Goal: Task Accomplishment & Management: Complete application form

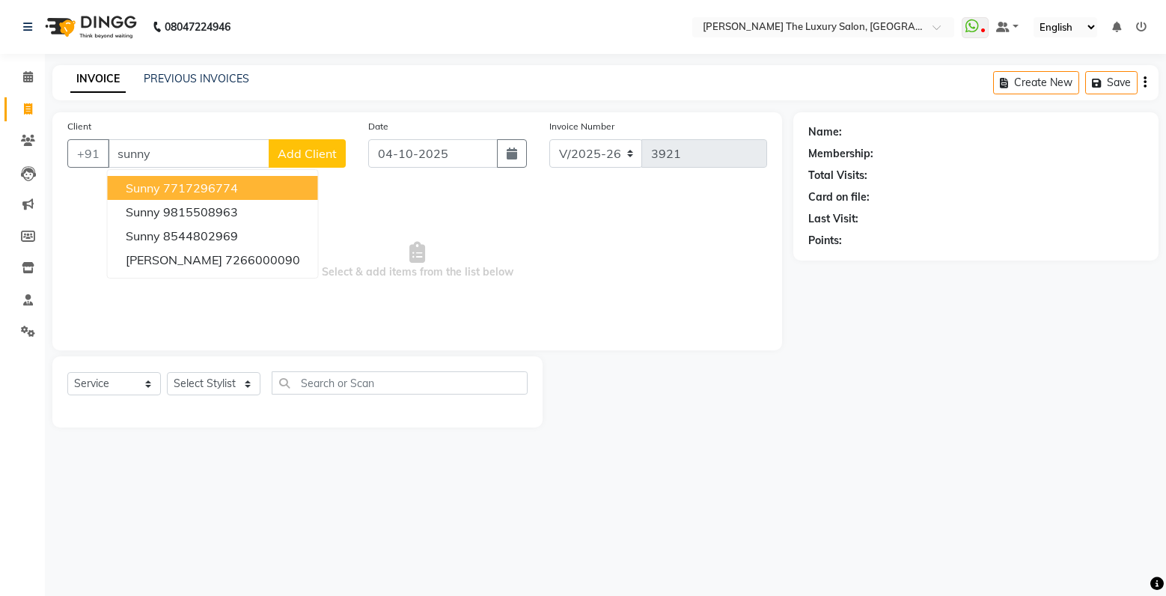
select select "7179"
select select "service"
click at [243, 189] on button "sunny 7717296774" at bounding box center [213, 188] width 210 height 24
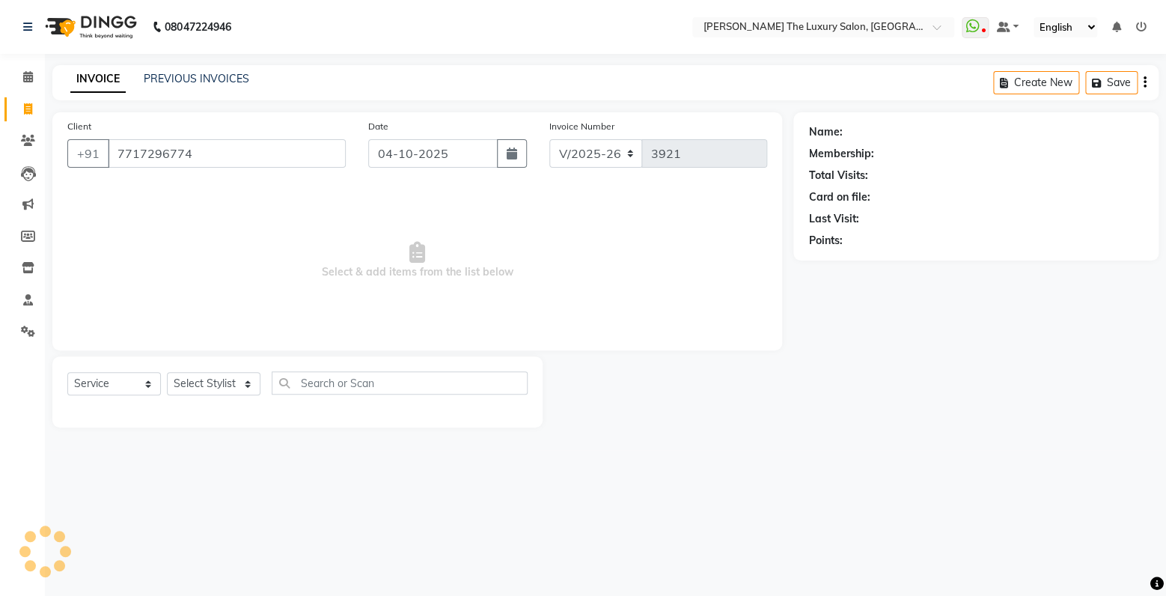
type input "7717296774"
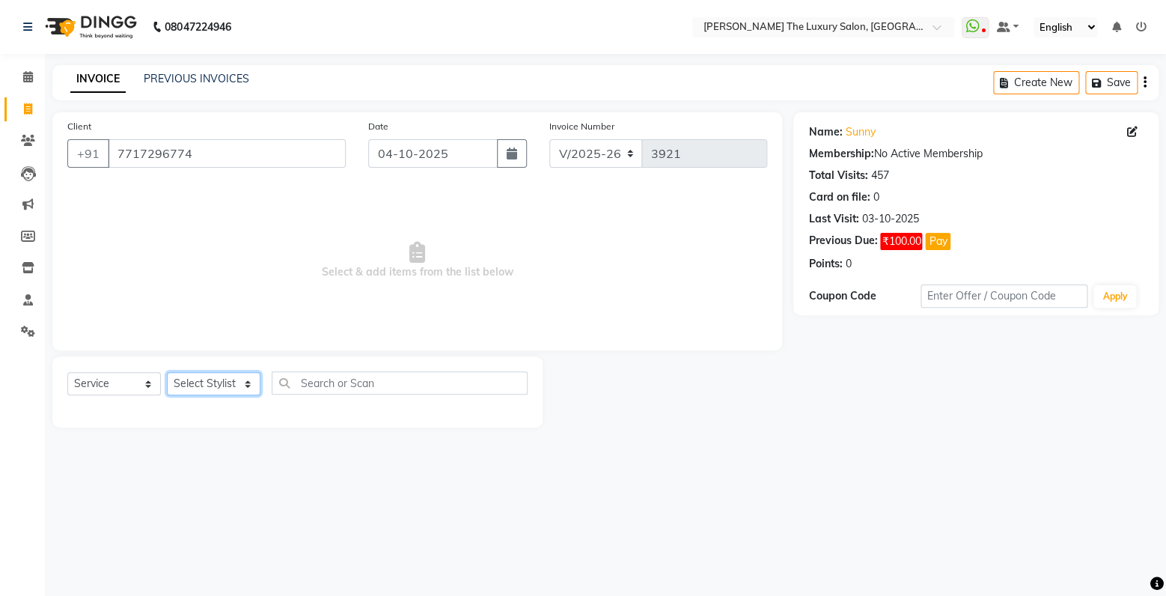
select select "60210"
click option "Muskan" at bounding box center [0, 0] width 0 height 0
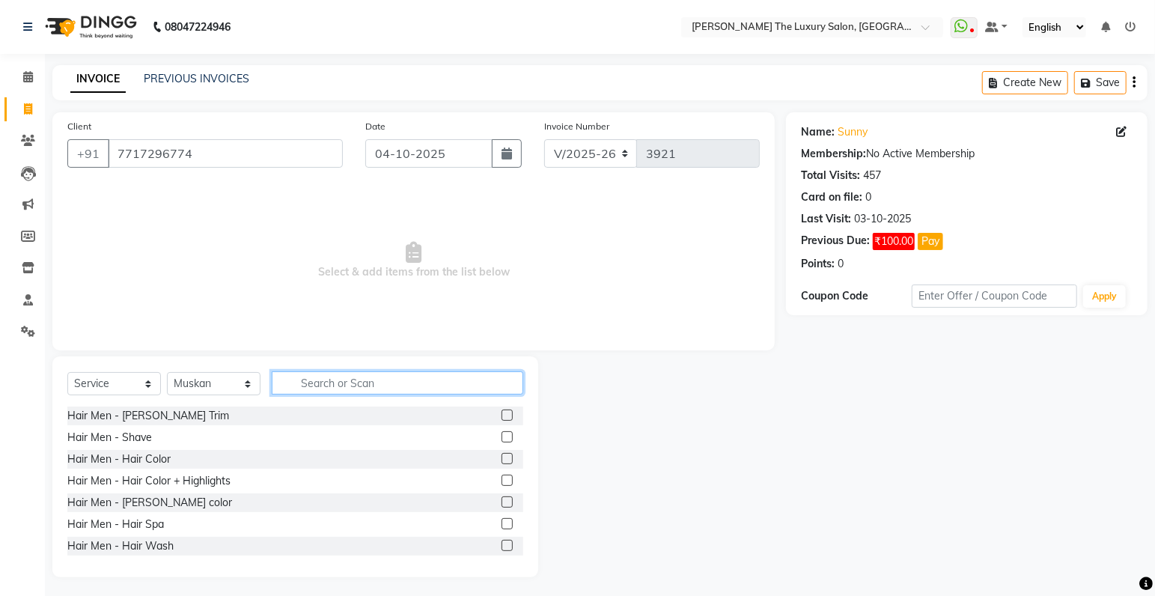
click at [350, 383] on input "text" at bounding box center [398, 382] width 252 height 23
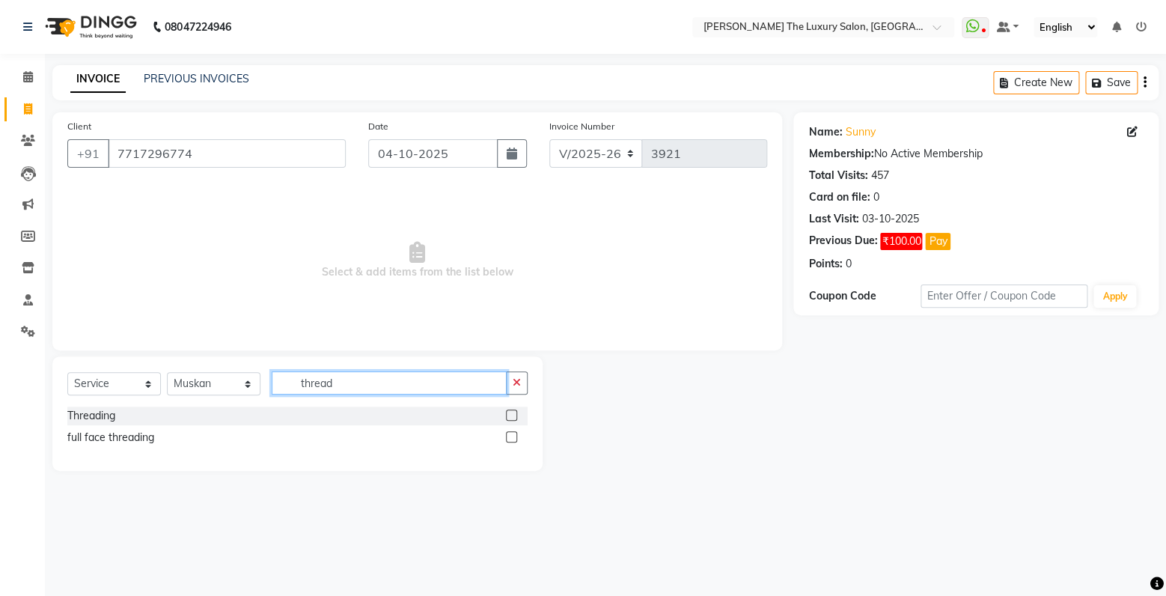
type input "thread"
click at [512, 412] on label at bounding box center [511, 415] width 11 height 11
click at [512, 412] on input "checkbox" at bounding box center [511, 416] width 10 height 10
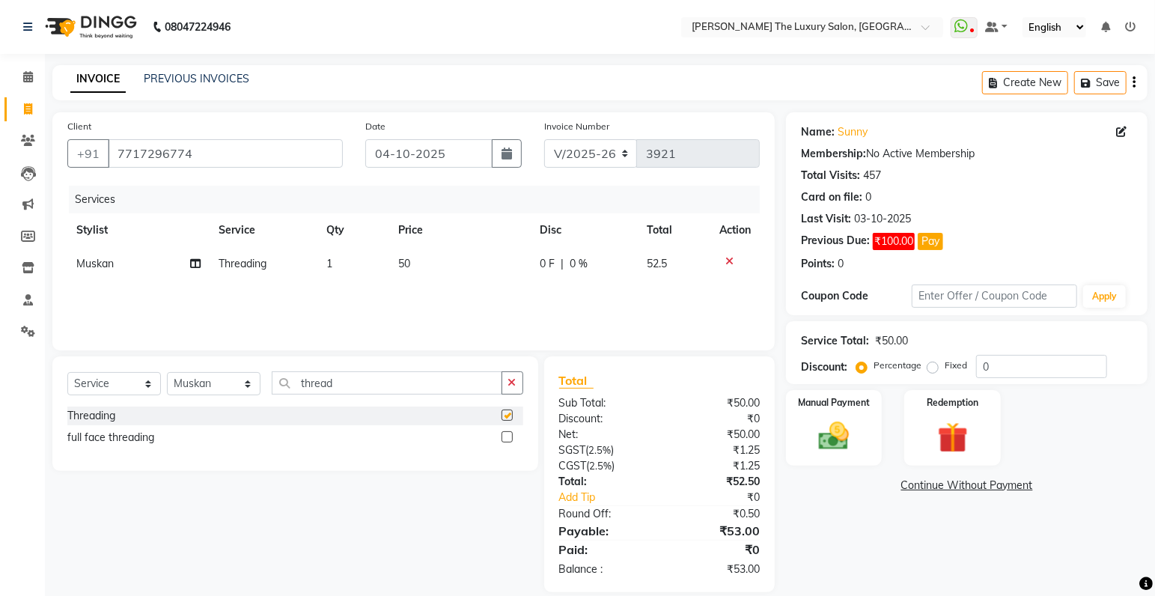
checkbox input "false"
click at [408, 262] on span "50" at bounding box center [404, 263] width 12 height 13
select select "60210"
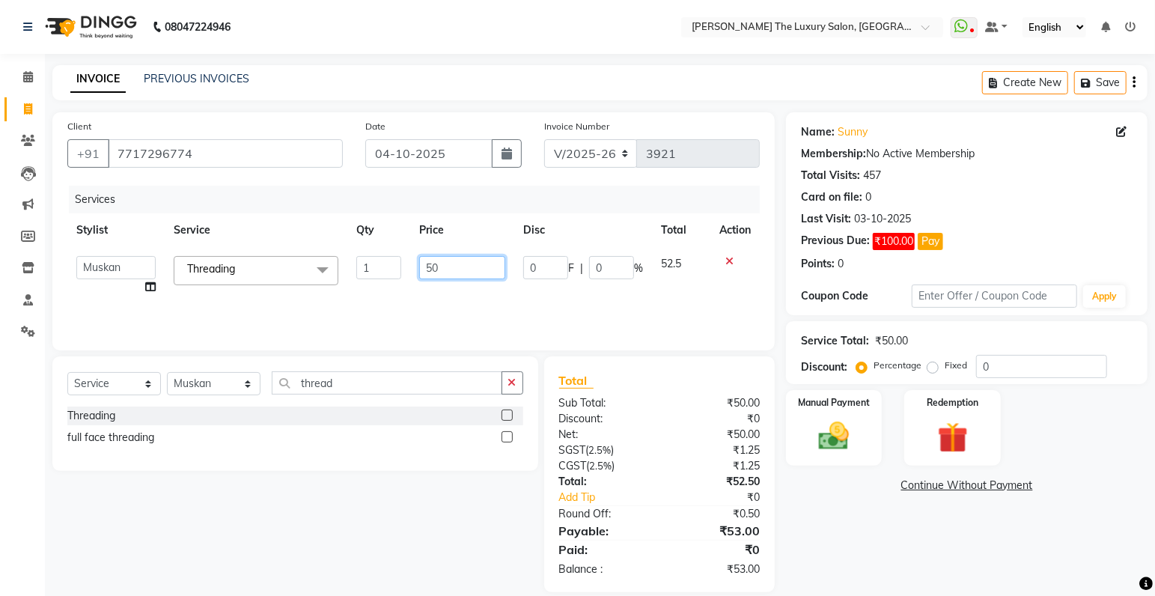
click at [430, 266] on input "50" at bounding box center [462, 267] width 86 height 23
type input "5"
type input "47"
click at [731, 298] on div "Services Stylist Service Qty Price Disc Total Action amrit arsh [PERSON_NAME] […" at bounding box center [413, 261] width 693 height 150
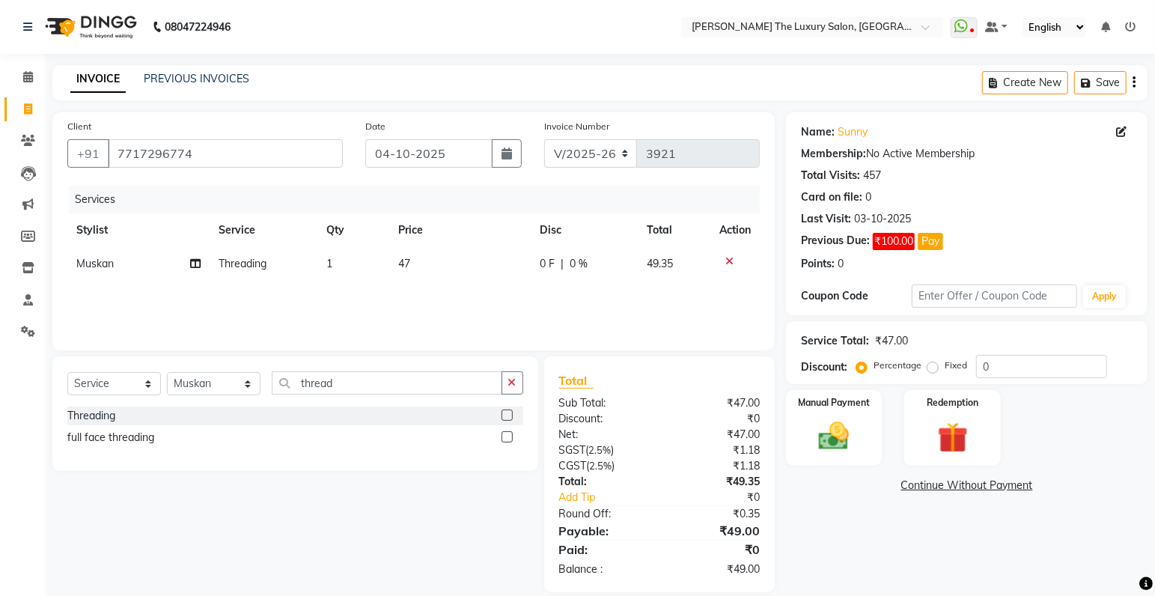
drag, startPoint x: 732, startPoint y: 298, endPoint x: 740, endPoint y: 299, distance: 7.6
click at [740, 299] on div "Services Stylist Service Qty Price Disc Total Action [PERSON_NAME] Threading 1 …" at bounding box center [413, 261] width 693 height 150
click at [408, 264] on span "47" at bounding box center [404, 263] width 12 height 13
select select "60210"
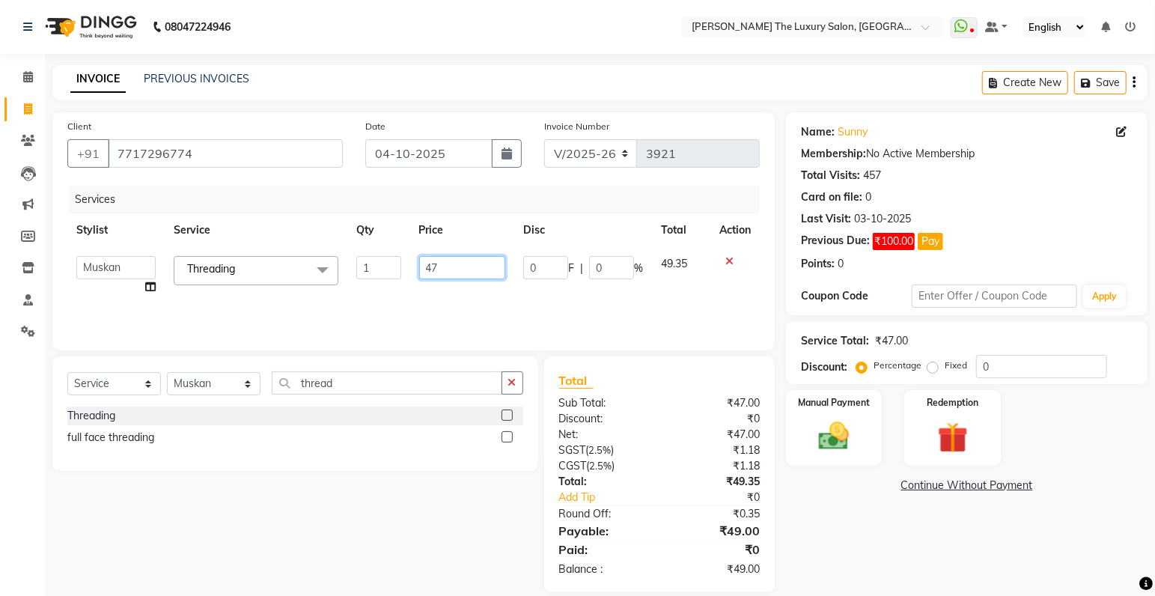
click at [441, 270] on input "47" at bounding box center [462, 267] width 86 height 23
type input "48"
click at [523, 299] on div "Services Stylist Service Qty Price Disc Total Action amrit arsh [PERSON_NAME] […" at bounding box center [413, 261] width 693 height 150
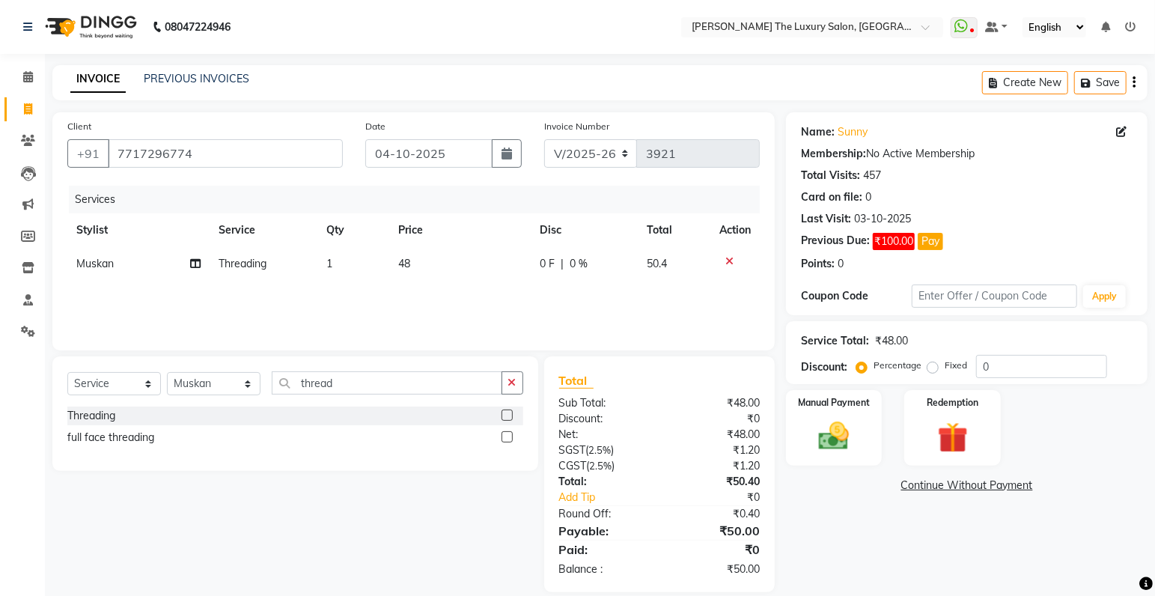
scroll to position [19, 0]
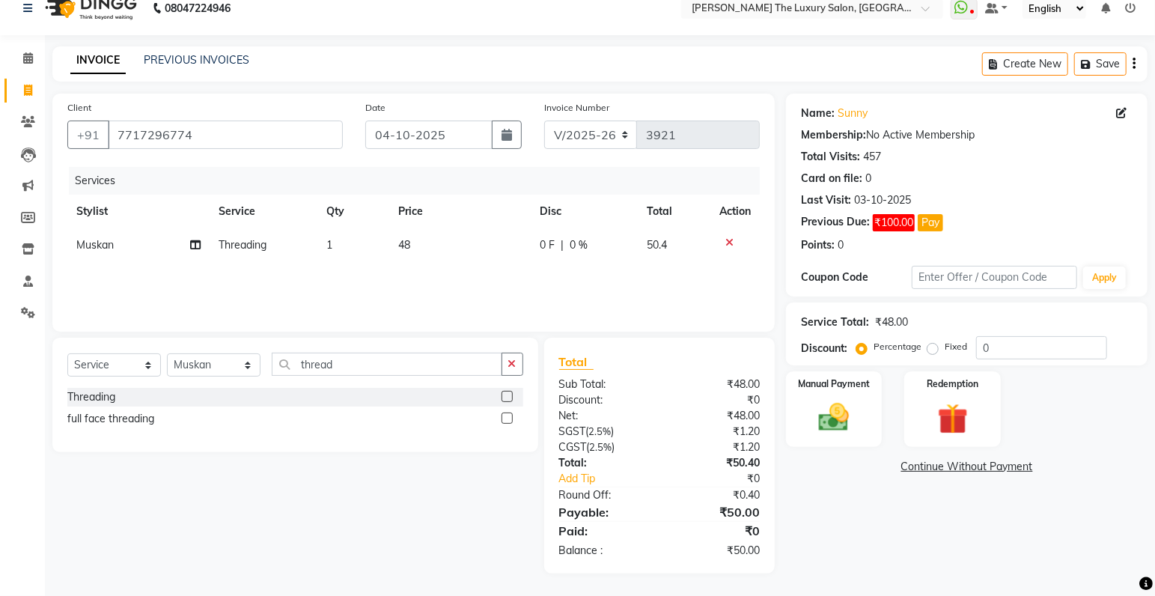
click at [407, 247] on span "48" at bounding box center [404, 244] width 12 height 13
select select "60210"
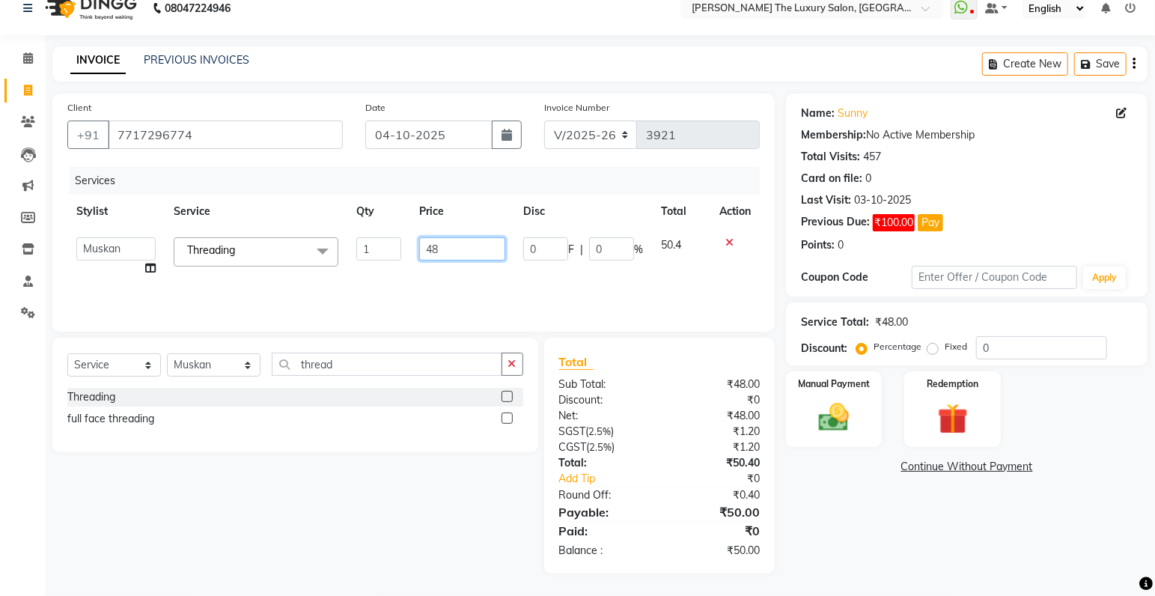
click at [444, 253] on input "48" at bounding box center [462, 248] width 86 height 23
type input "4"
type input "100"
click at [650, 285] on div "Services Stylist Service Qty Price Disc Total Action amrit arsh [PERSON_NAME] […" at bounding box center [413, 242] width 693 height 150
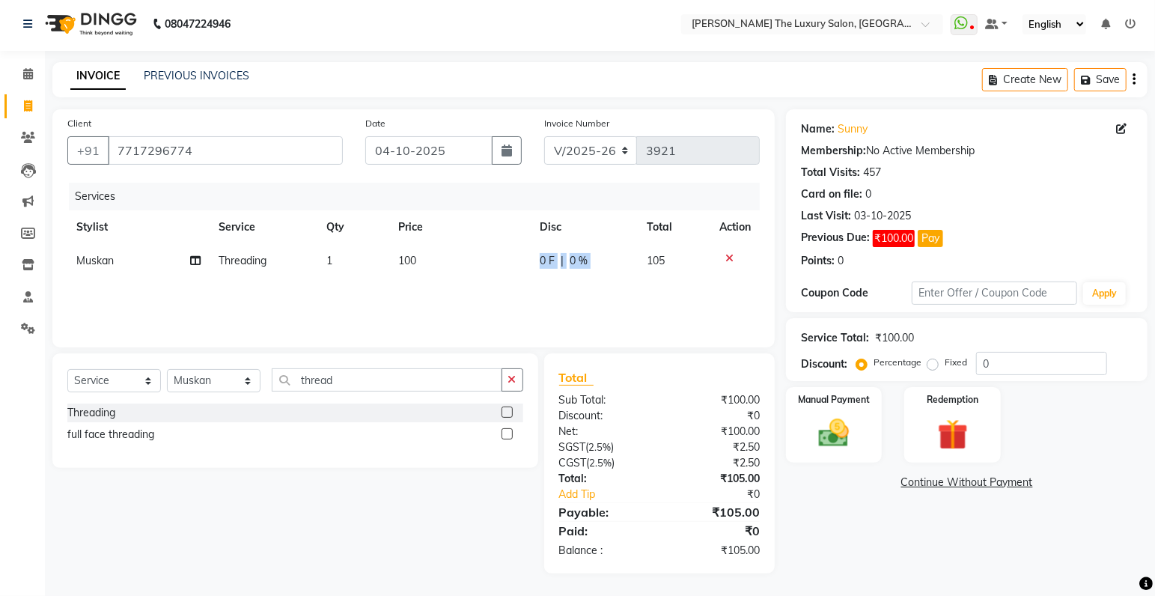
scroll to position [3, 0]
click at [577, 261] on span "0 %" at bounding box center [579, 261] width 18 height 16
select select "60210"
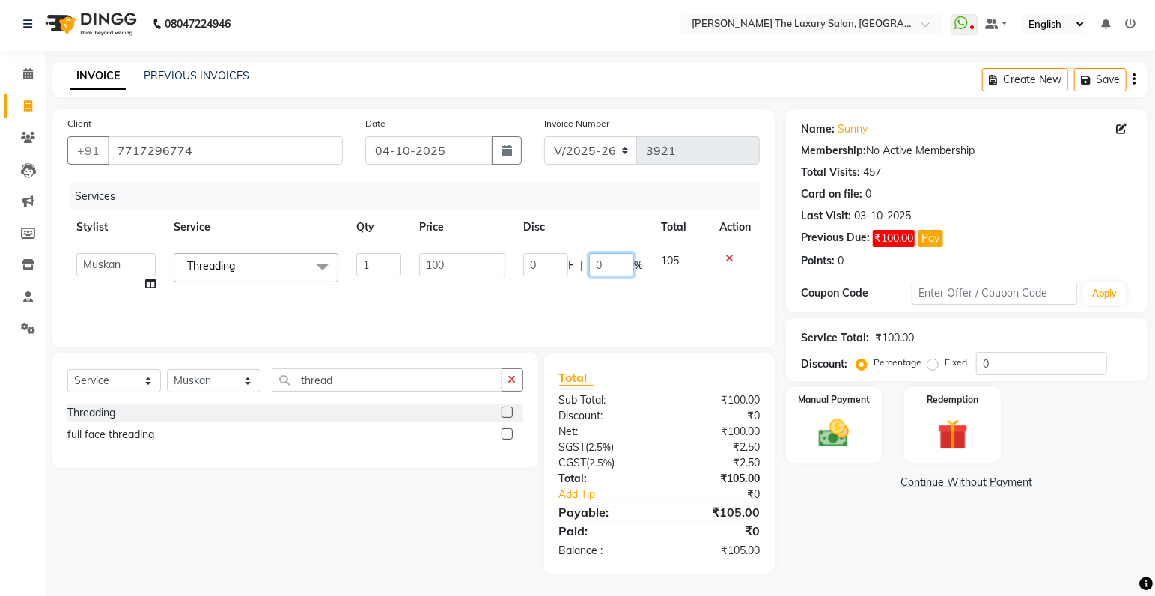
drag, startPoint x: 605, startPoint y: 266, endPoint x: 627, endPoint y: 325, distance: 63.3
click at [605, 267] on input "0" at bounding box center [611, 264] width 45 height 23
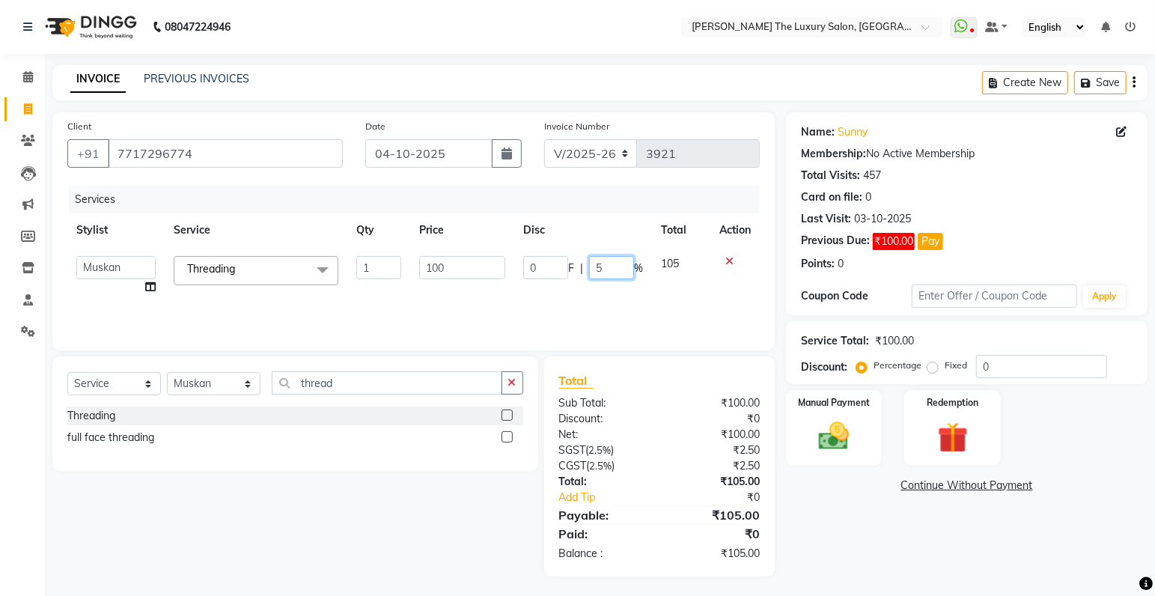
type input "50"
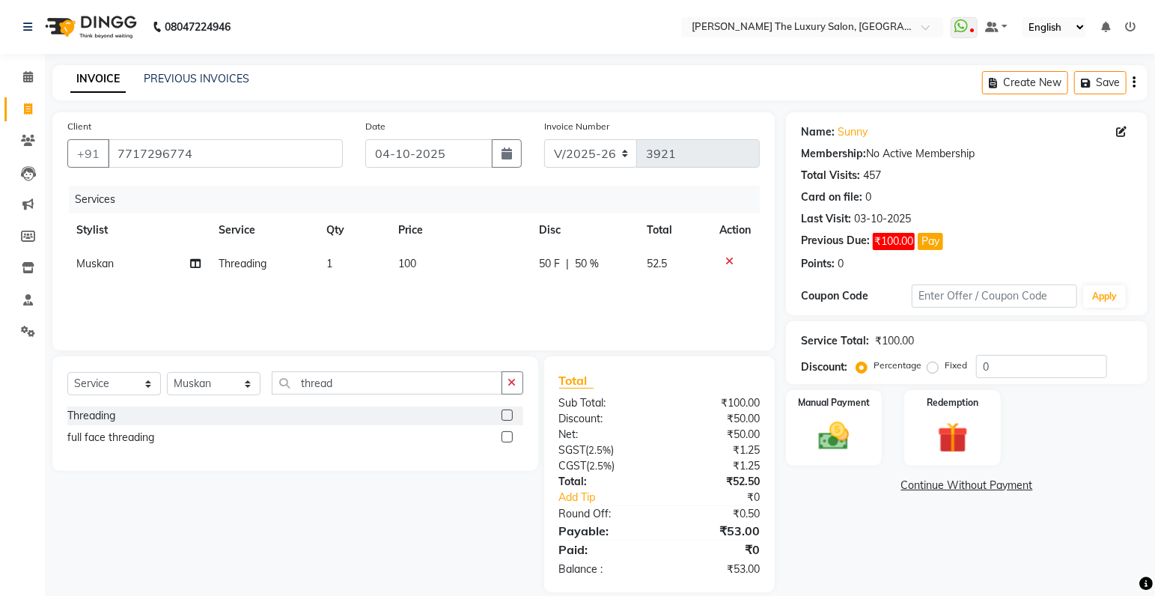
click at [724, 290] on div "Services Stylist Service Qty Price Disc Total Action [PERSON_NAME] Threading 1 …" at bounding box center [413, 261] width 693 height 150
click at [24, 75] on icon at bounding box center [28, 76] width 10 height 11
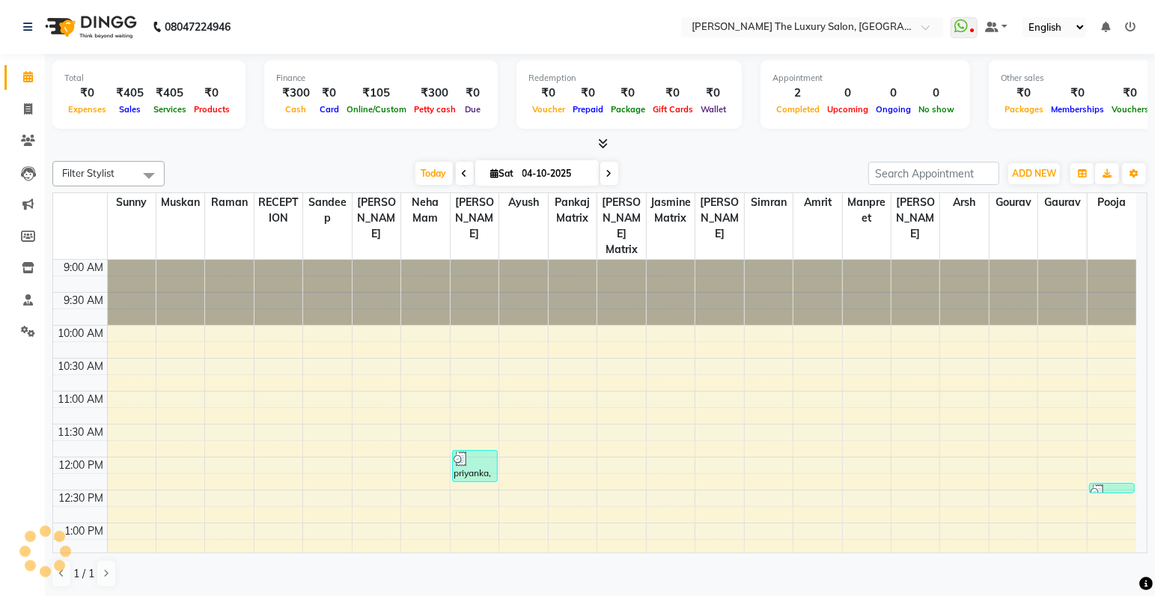
scroll to position [328, 0]
